Goal: Information Seeking & Learning: Learn about a topic

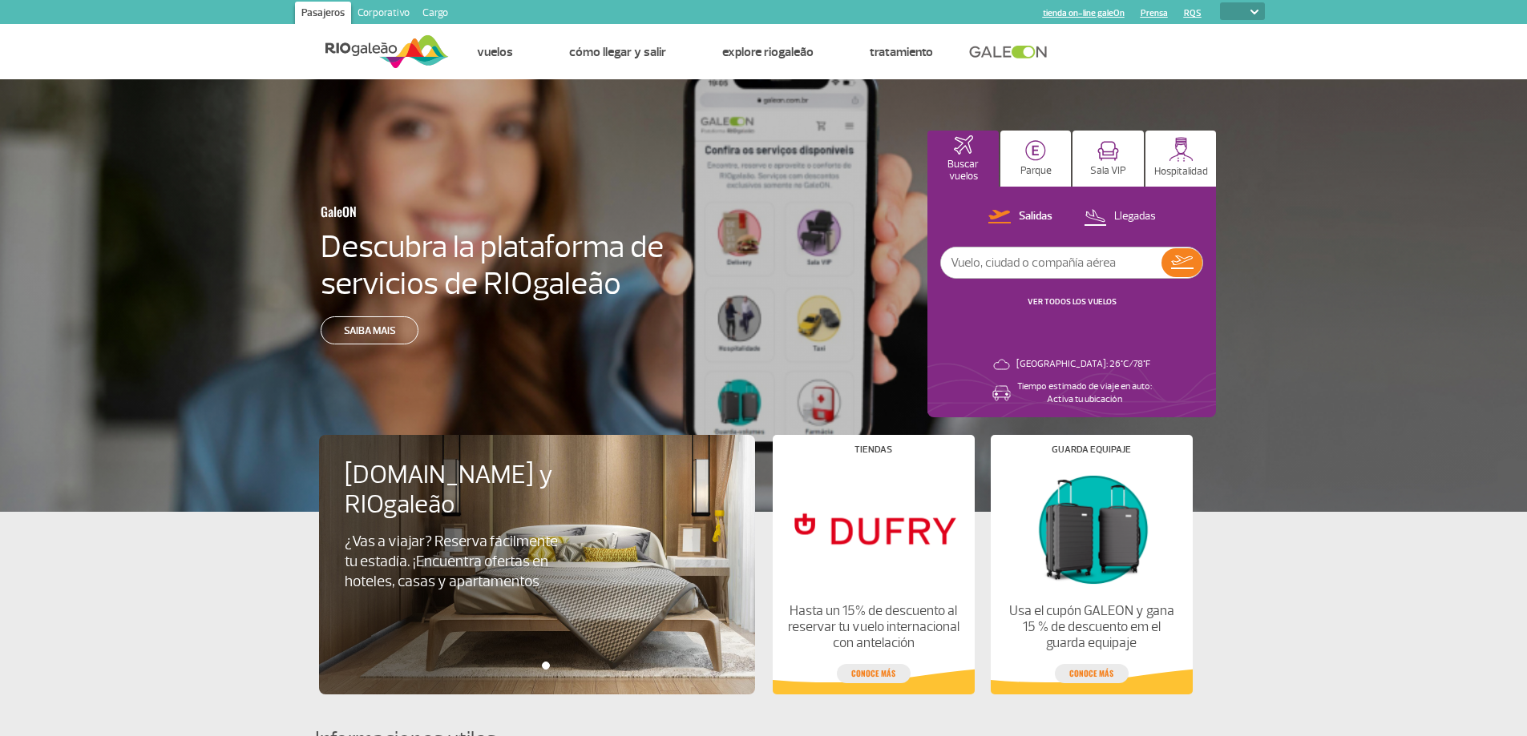
select select
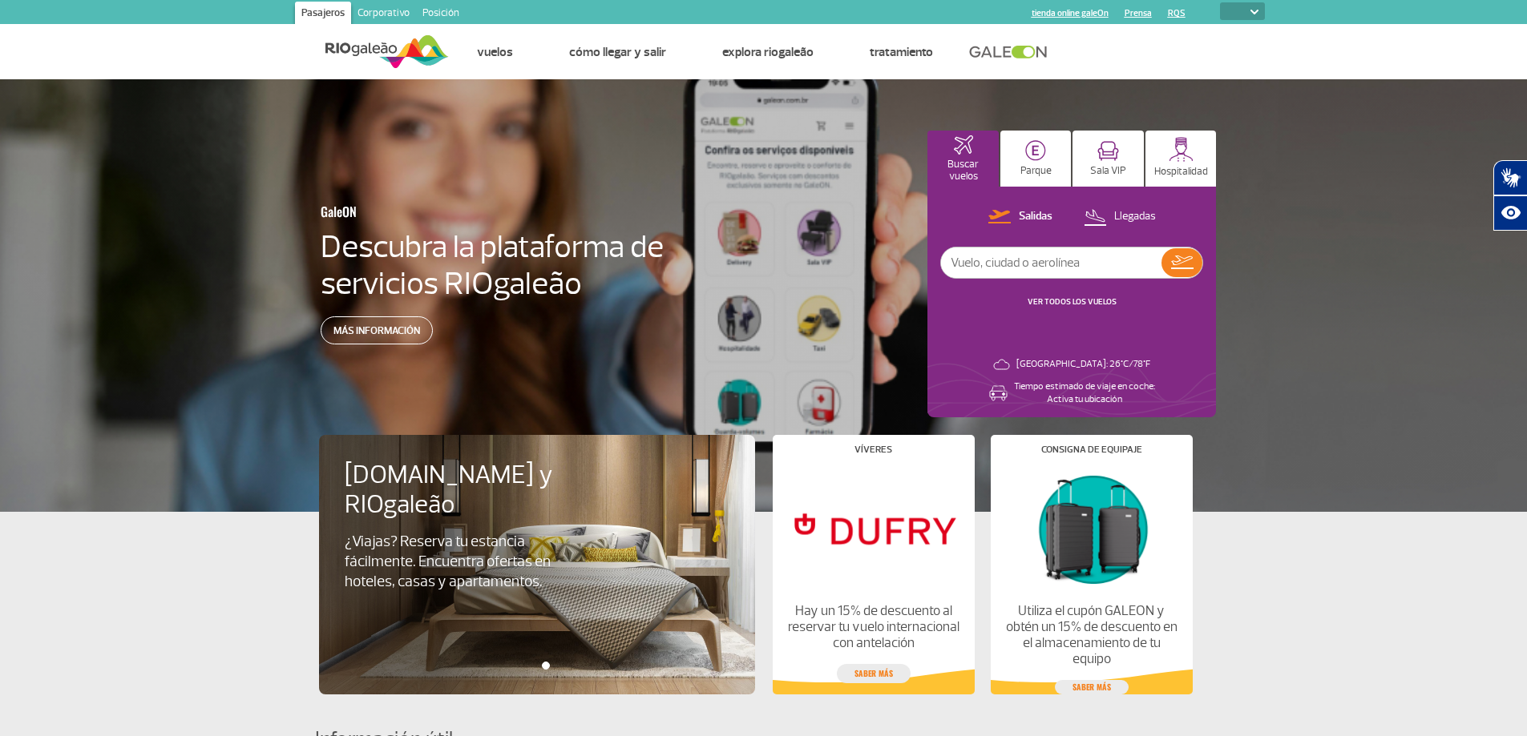
click at [378, 12] on font "Corporativo" at bounding box center [383, 12] width 52 height 13
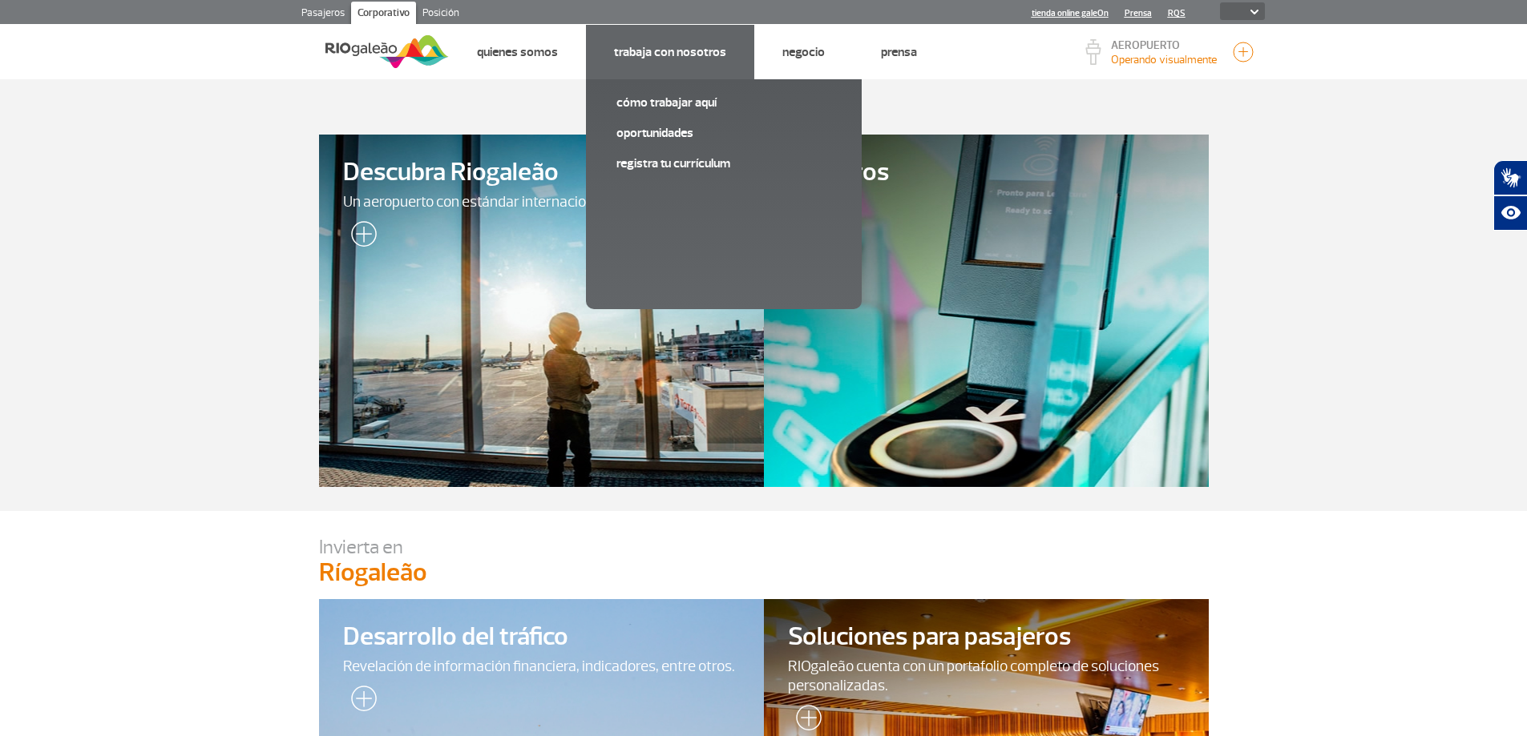
click at [682, 54] on font "Trabaja con nosotros" at bounding box center [670, 52] width 112 height 16
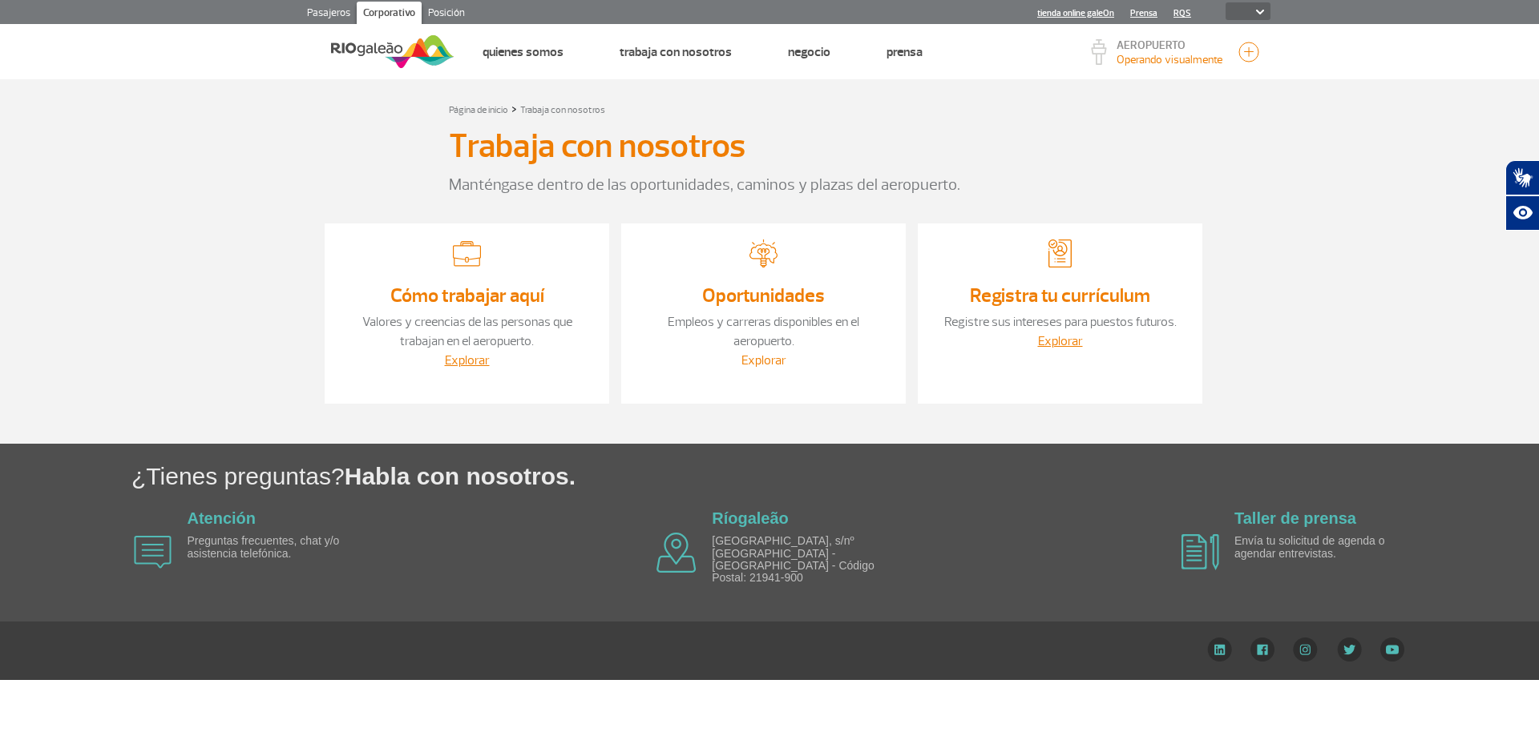
click at [758, 362] on font "Explorar" at bounding box center [763, 361] width 45 height 16
click at [480, 299] on font "Cómo trabajar aquí" at bounding box center [467, 296] width 154 height 24
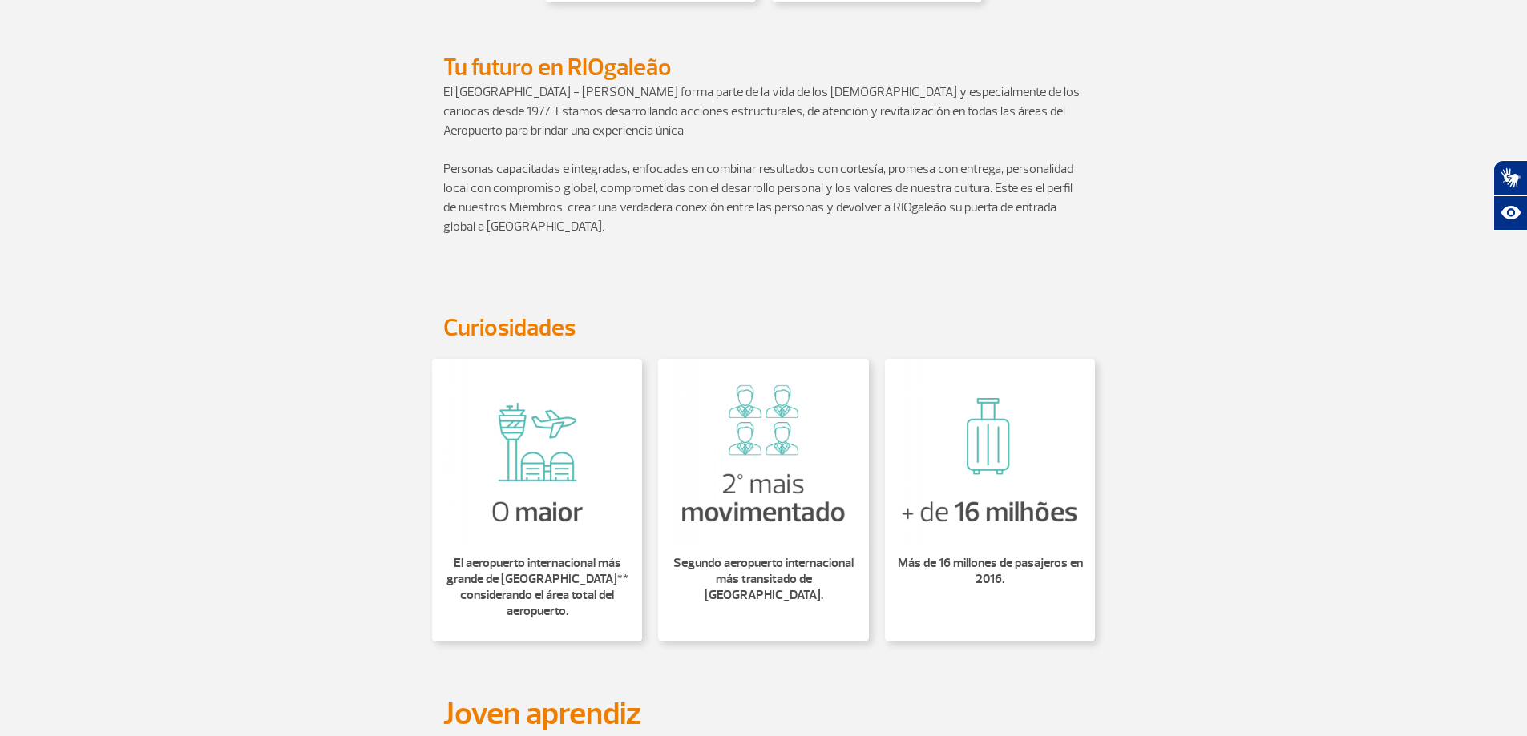
scroll to position [815, 0]
